Goal: Find contact information: Find contact information

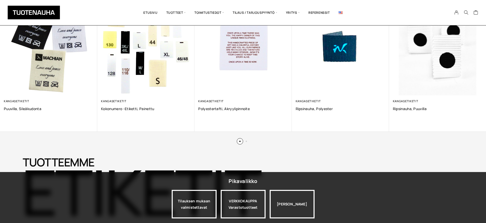
scroll to position [386, 0]
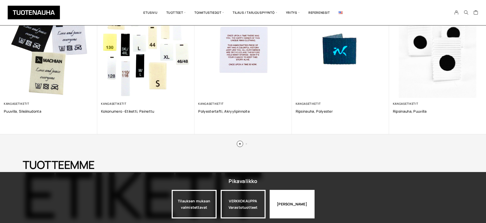
click at [285, 206] on div "Jatka katselua" at bounding box center [292, 204] width 45 height 29
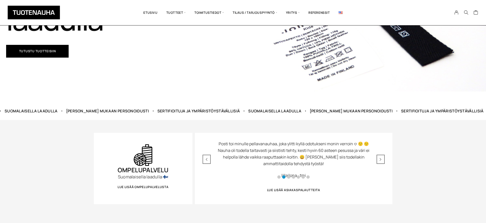
scroll to position [0, 0]
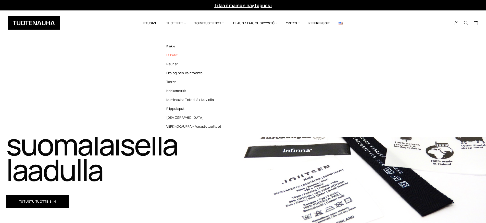
click at [174, 56] on link "Etiketit" at bounding box center [195, 55] width 74 height 9
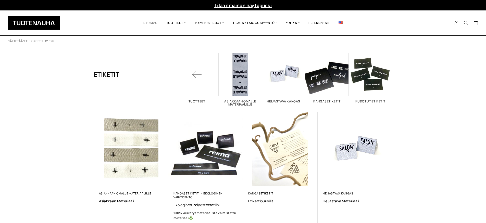
click at [143, 23] on link "Etusivu" at bounding box center [150, 22] width 23 height 17
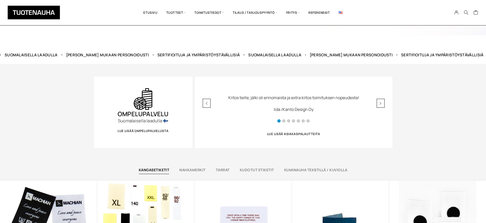
scroll to position [333, 0]
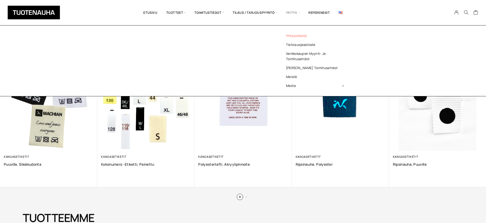
click at [301, 36] on link "Yhteystiedot" at bounding box center [315, 35] width 74 height 9
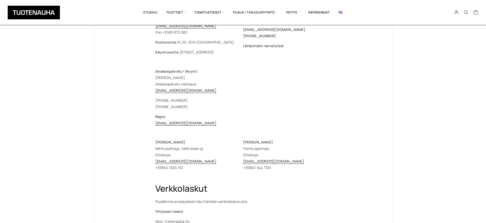
scroll to position [87, 0]
